Goal: Transaction & Acquisition: Purchase product/service

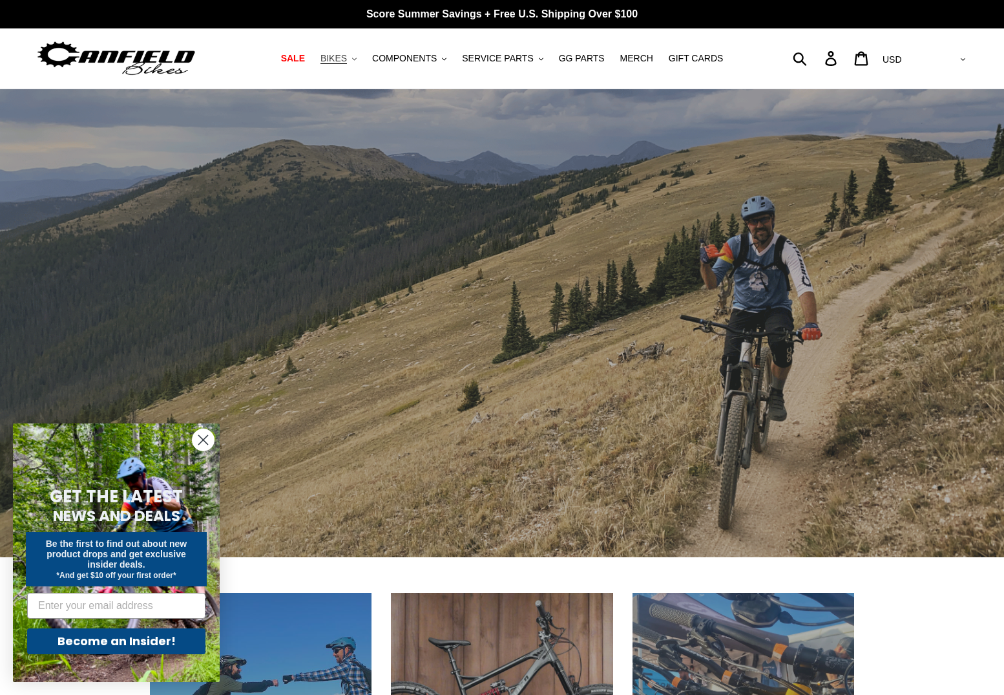
click at [343, 61] on span "BIKES" at bounding box center [334, 58] width 26 height 11
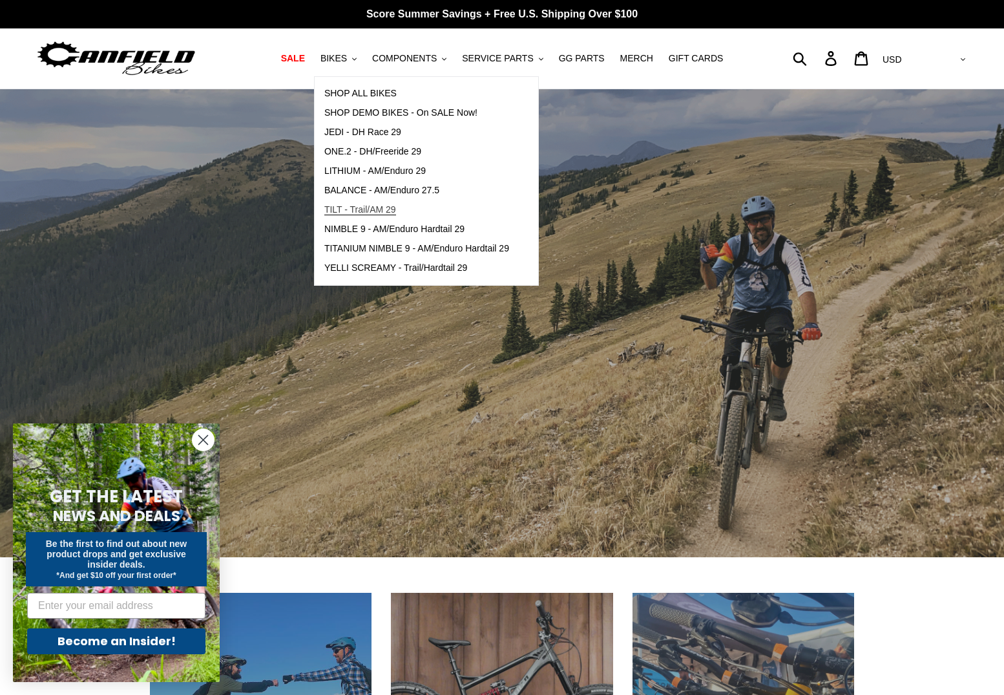
click at [348, 209] on span "TILT - Trail/AM 29" at bounding box center [360, 209] width 72 height 11
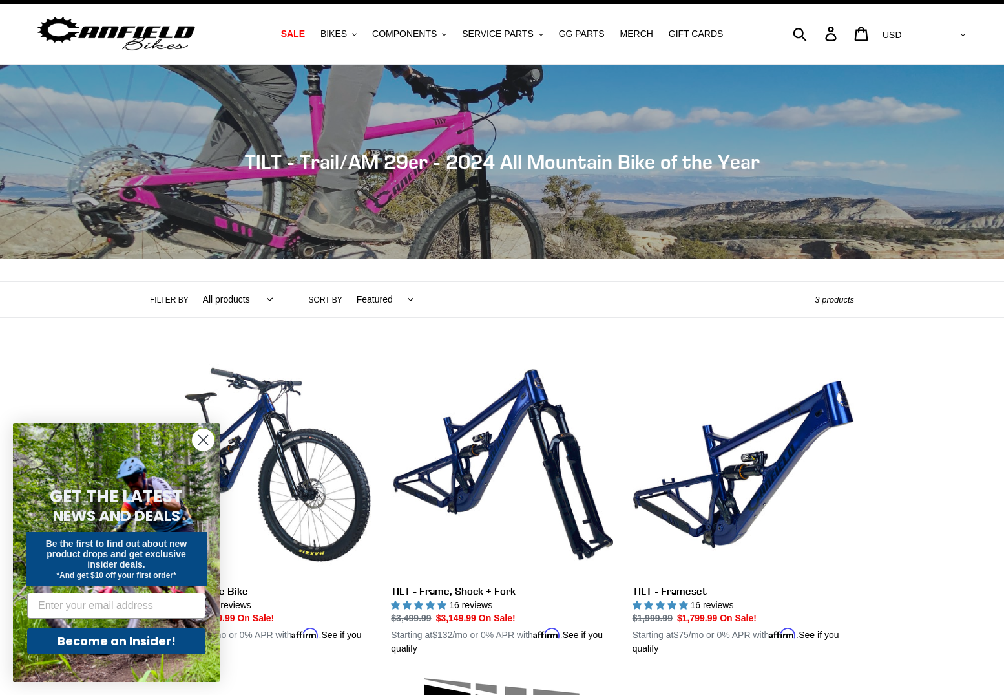
scroll to position [25, 0]
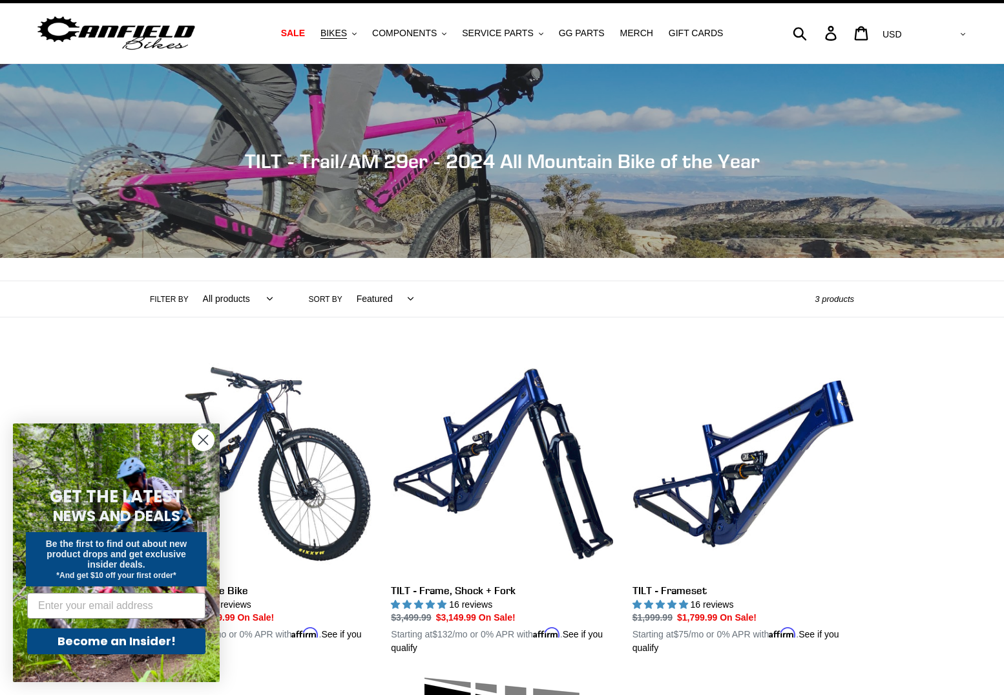
click at [204, 439] on icon "Close dialog" at bounding box center [203, 440] width 9 height 9
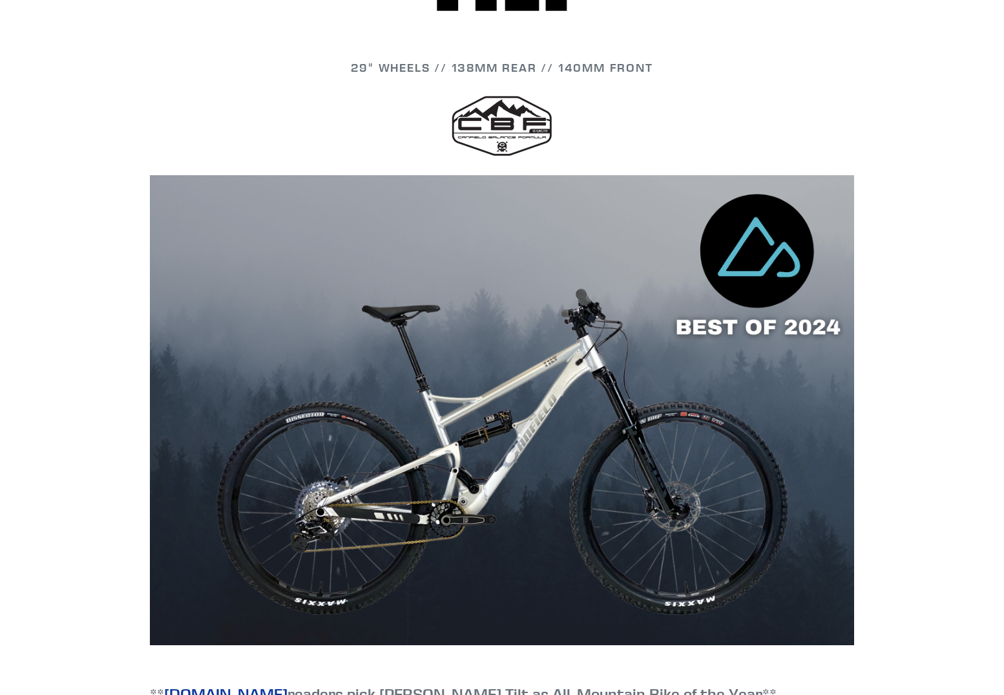
scroll to position [772, 0]
